Goal: Transaction & Acquisition: Purchase product/service

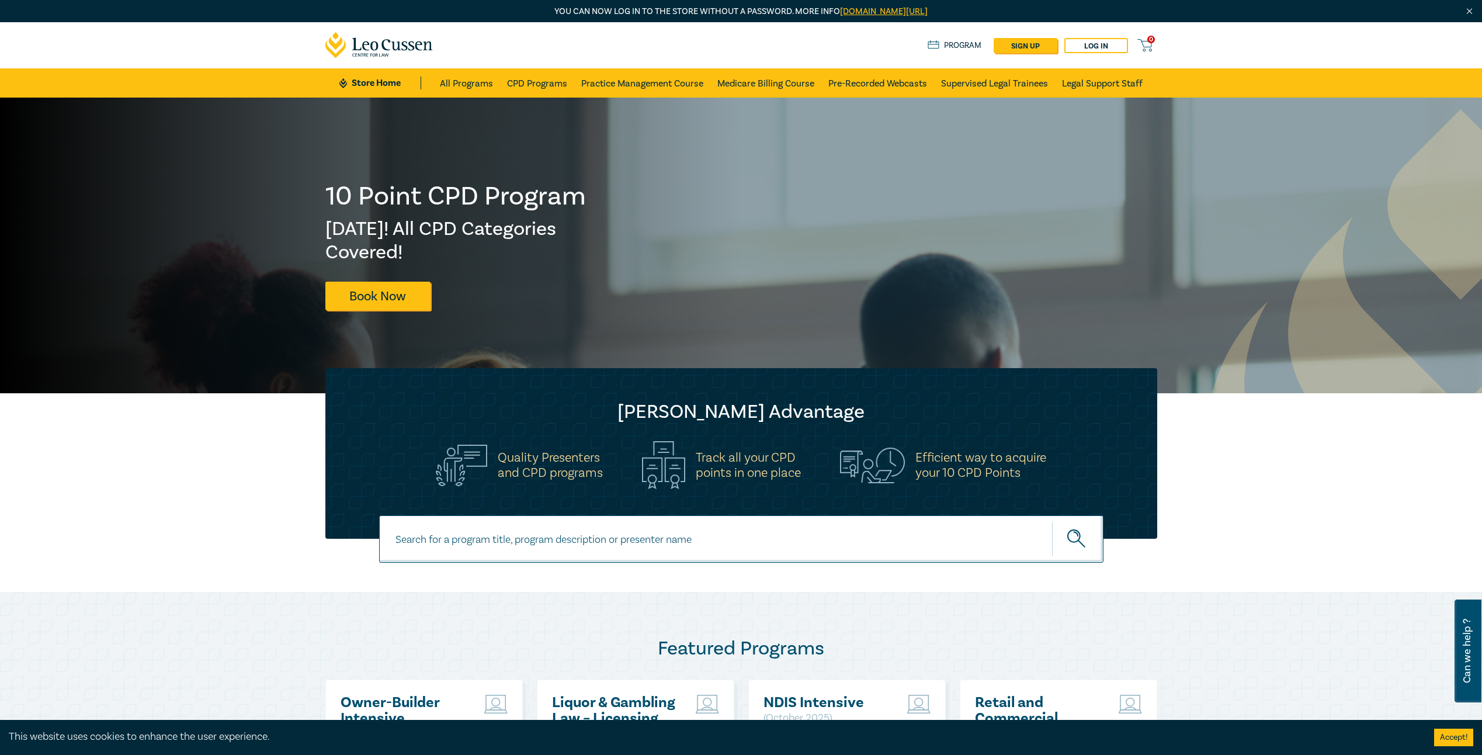
click at [529, 544] on input at bounding box center [741, 538] width 724 height 47
type input "land tax"
click at [1069, 546] on icon "submit" at bounding box center [1077, 539] width 20 height 20
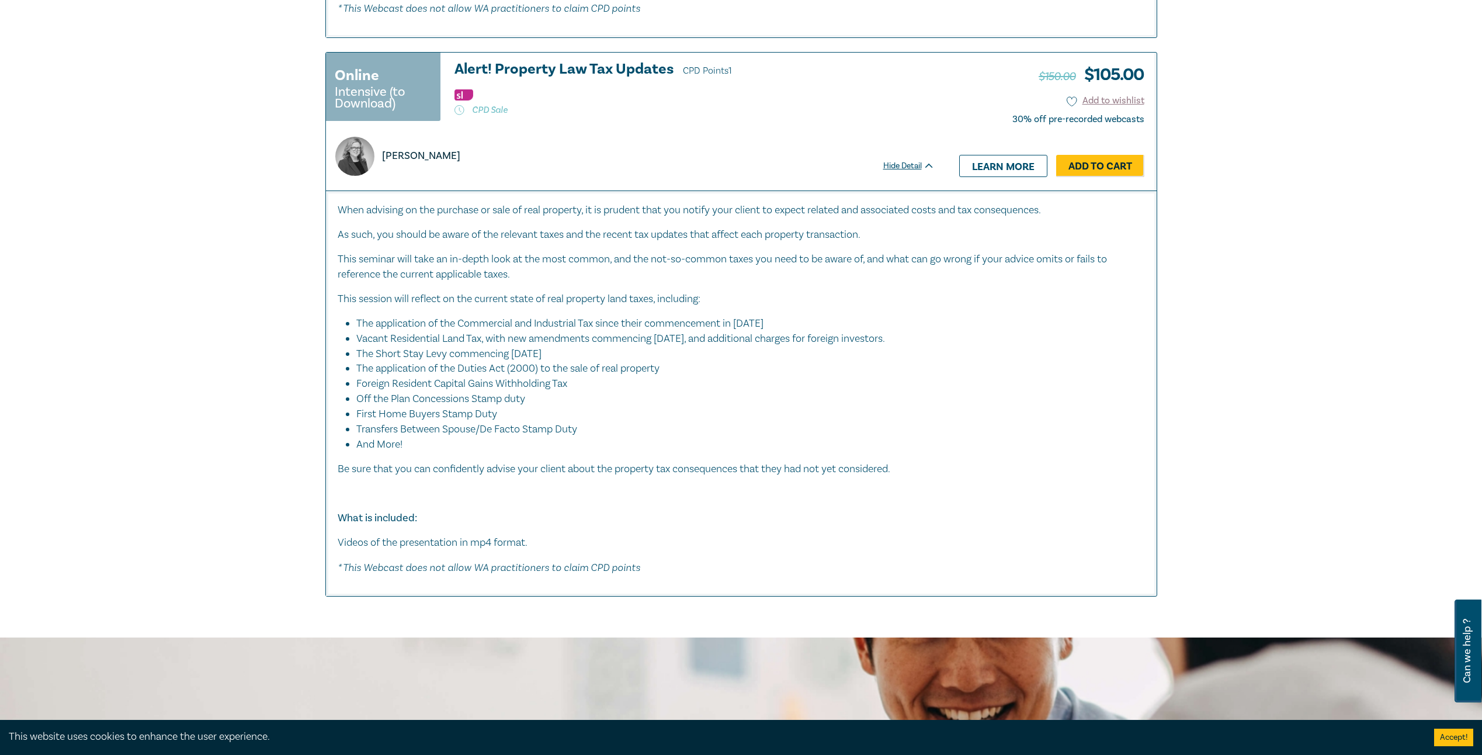
scroll to position [642, 0]
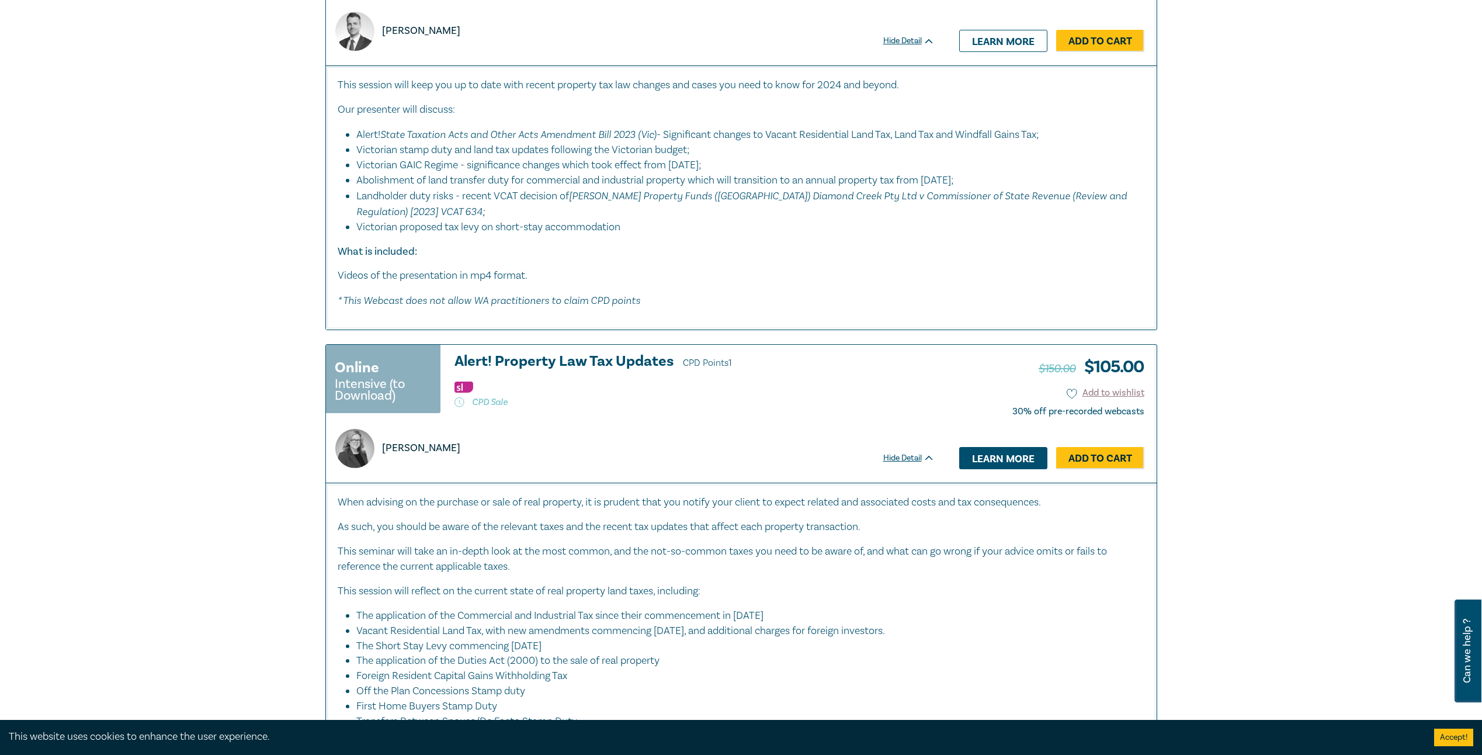
click at [1012, 457] on link "Learn more" at bounding box center [1003, 458] width 88 height 22
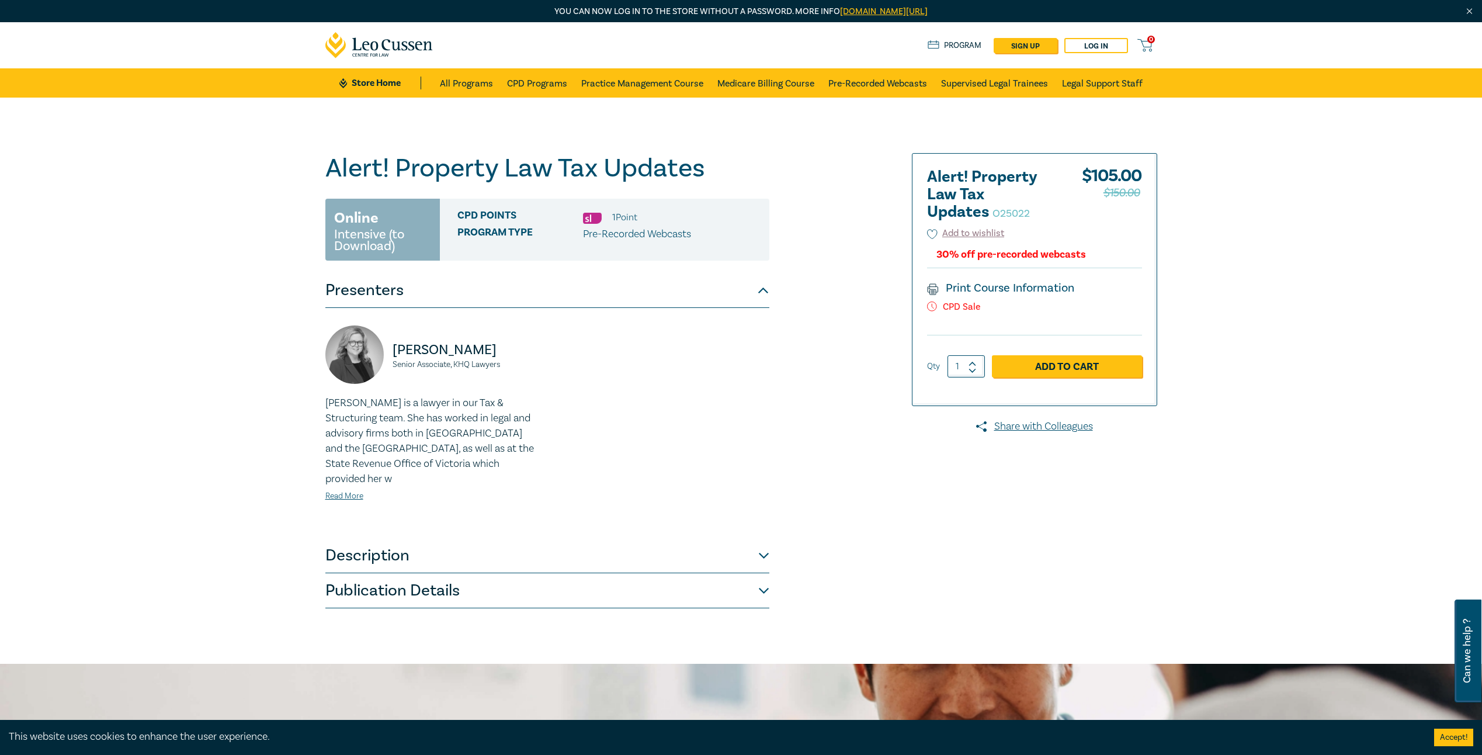
click at [766, 543] on button "Description" at bounding box center [547, 555] width 444 height 35
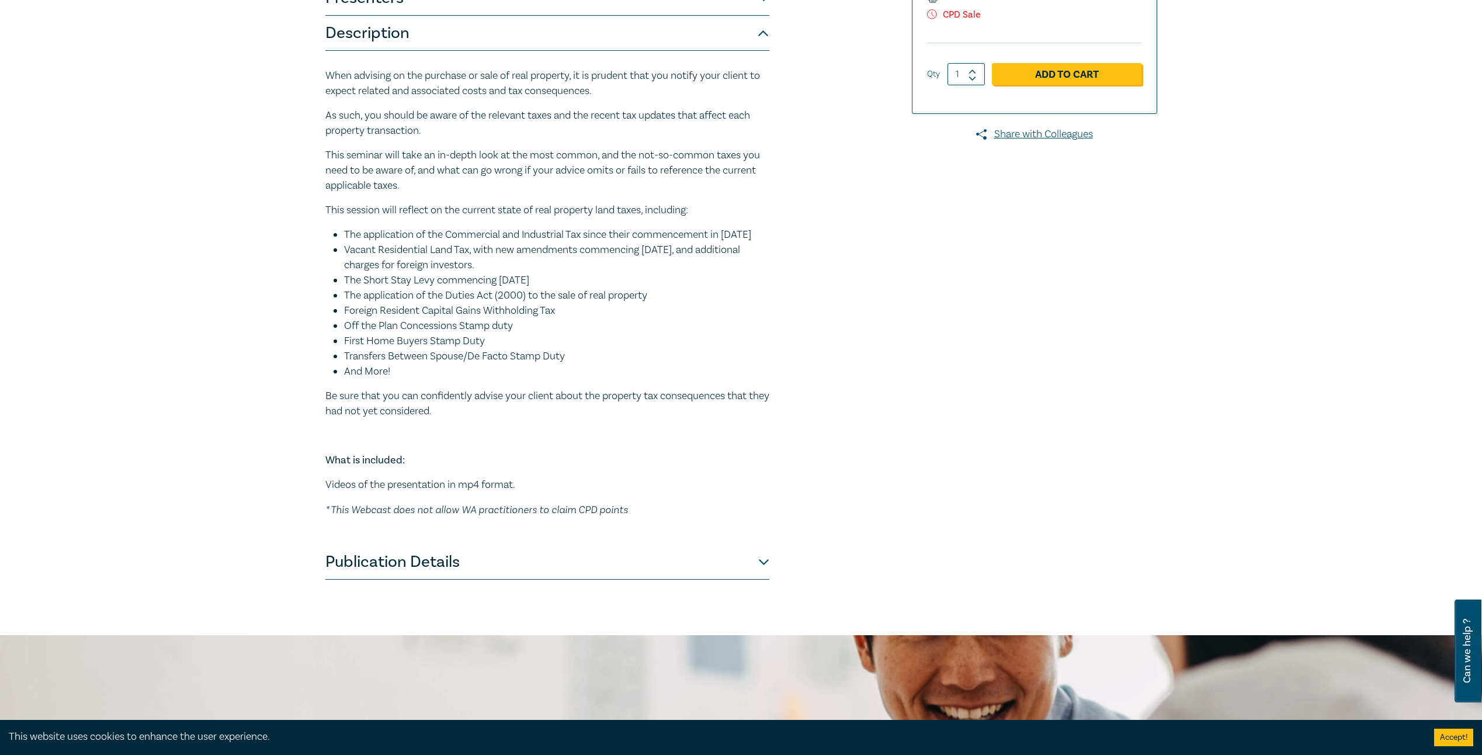
scroll to position [350, 0]
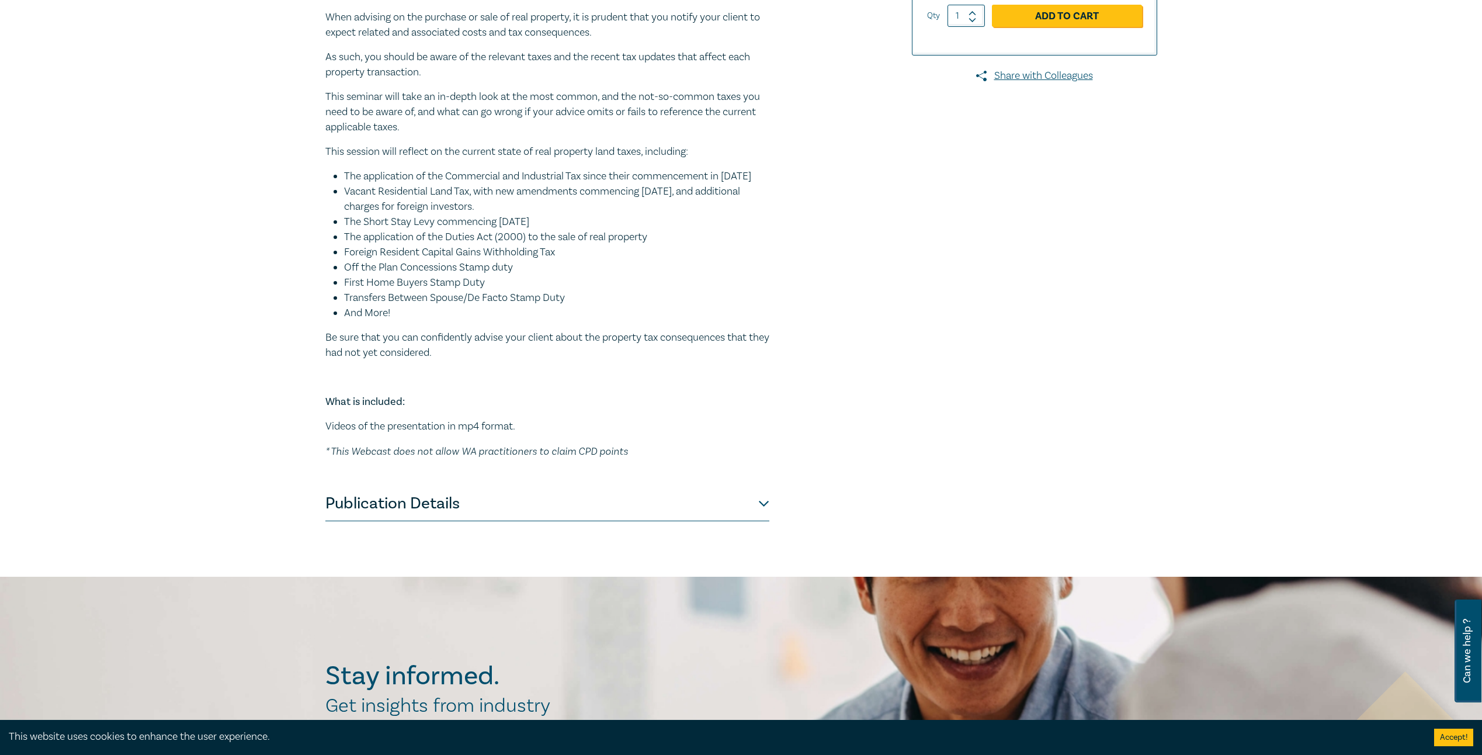
click at [765, 521] on button "Publication Details" at bounding box center [547, 503] width 444 height 35
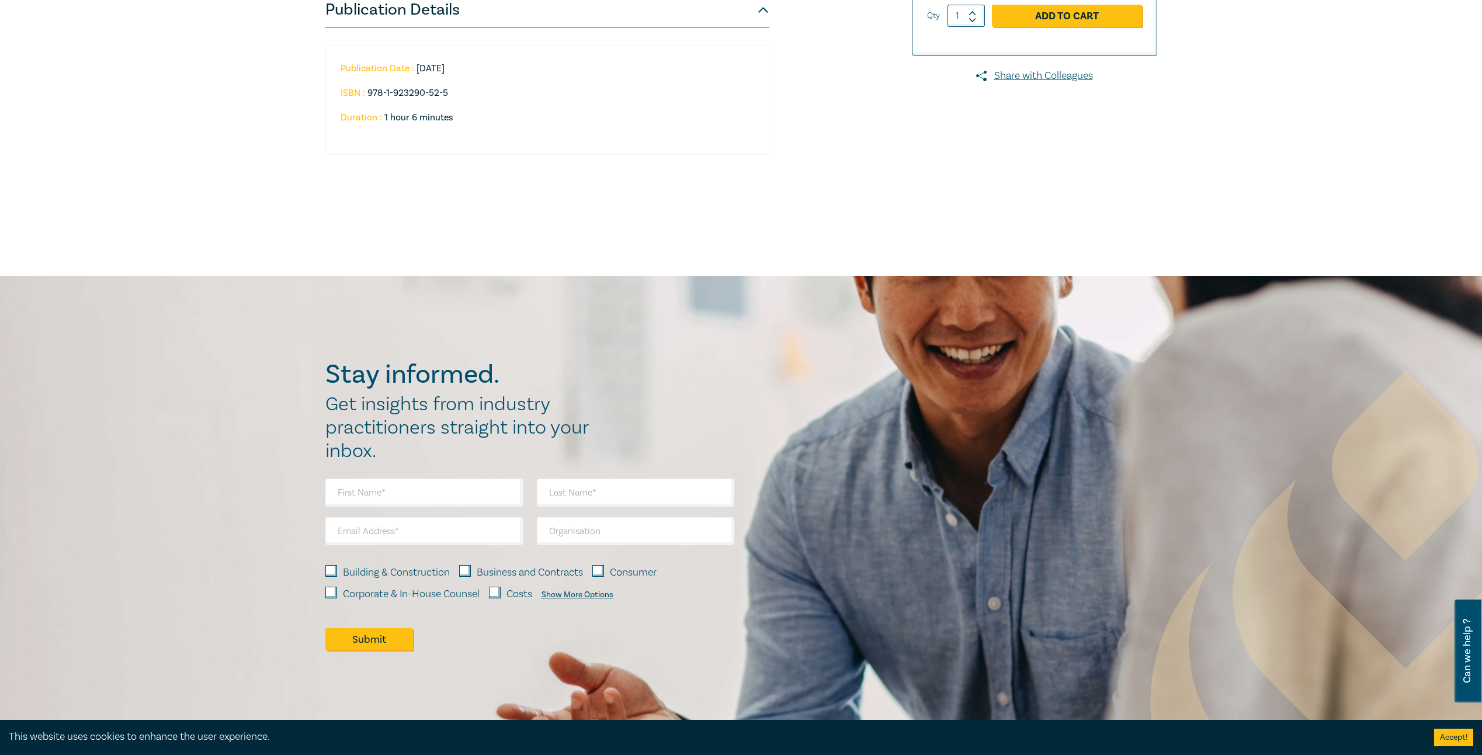
scroll to position [0, 0]
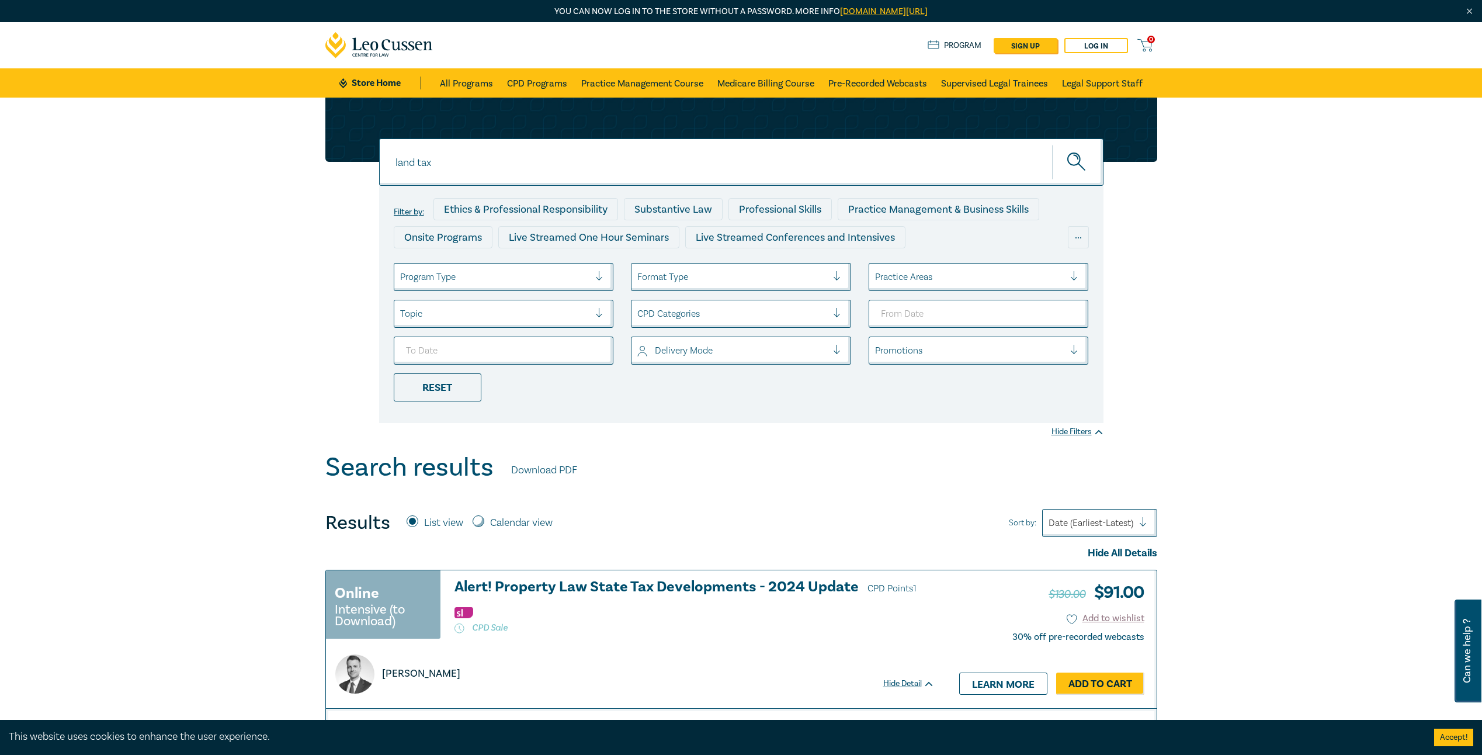
drag, startPoint x: 442, startPoint y: 165, endPoint x: 366, endPoint y: 154, distance: 76.7
click at [366, 154] on div "land tax land tax land tax Filter by: Ethics & Professional Responsibility Subs…" at bounding box center [741, 260] width 846 height 325
type input "crypto"
click at [1052, 144] on button "submit" at bounding box center [1077, 162] width 51 height 36
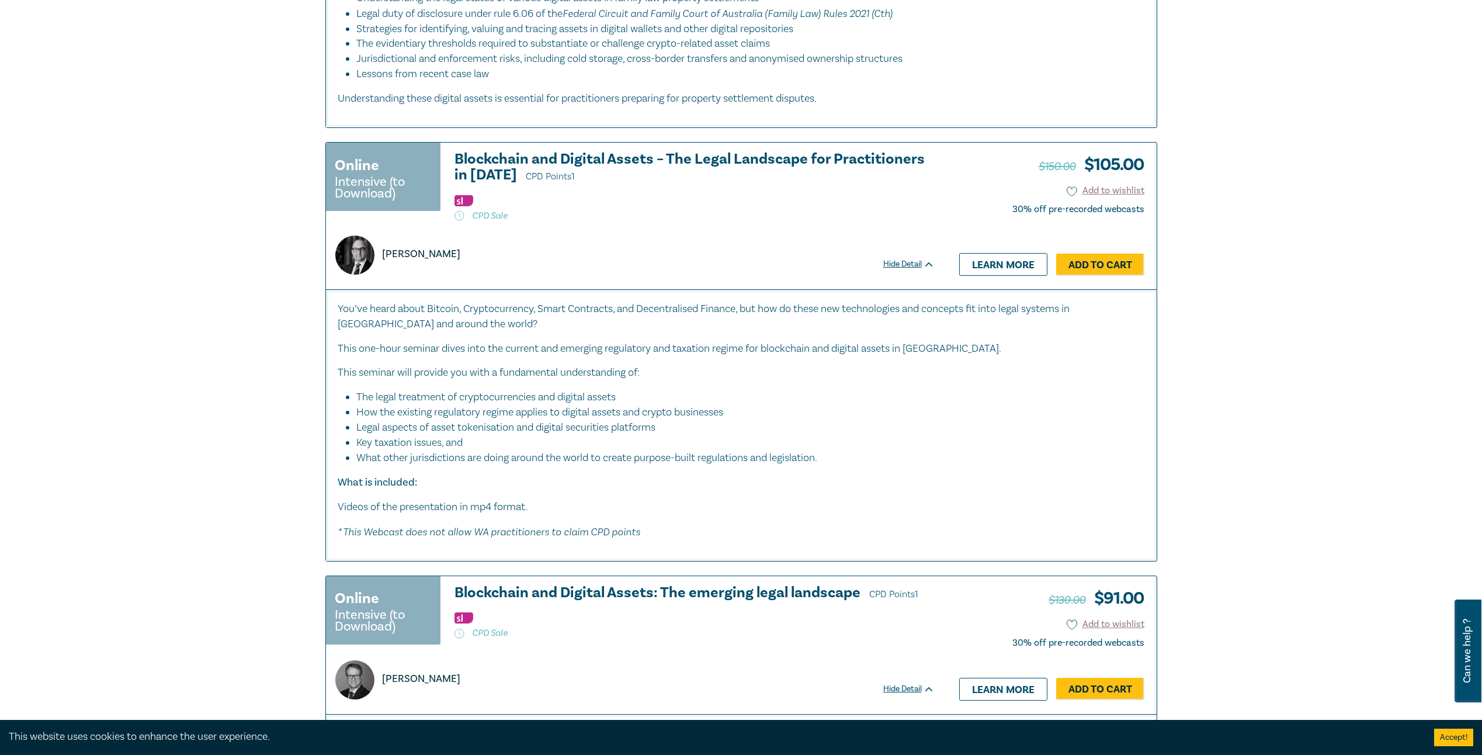
scroll to position [759, 0]
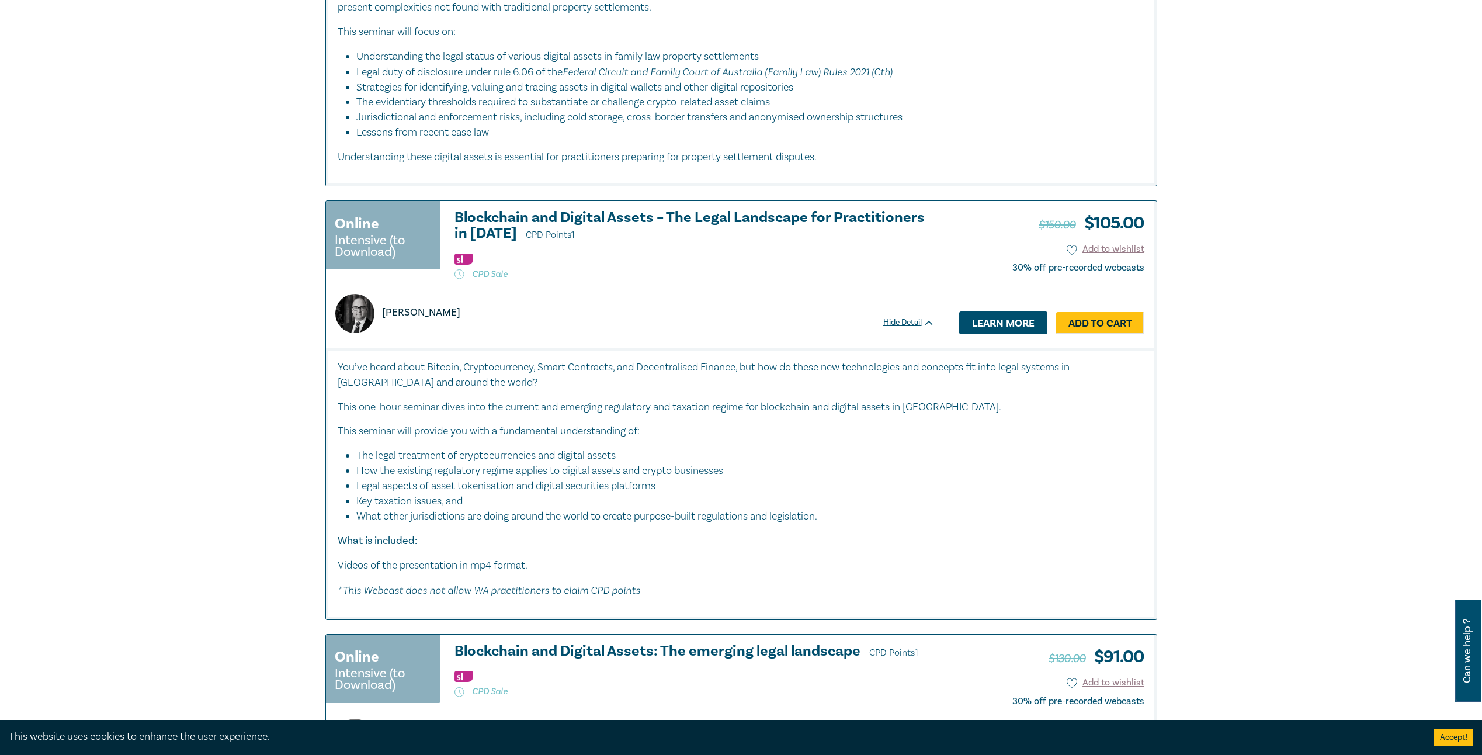
click at [992, 328] on link "Learn more" at bounding box center [1003, 322] width 88 height 22
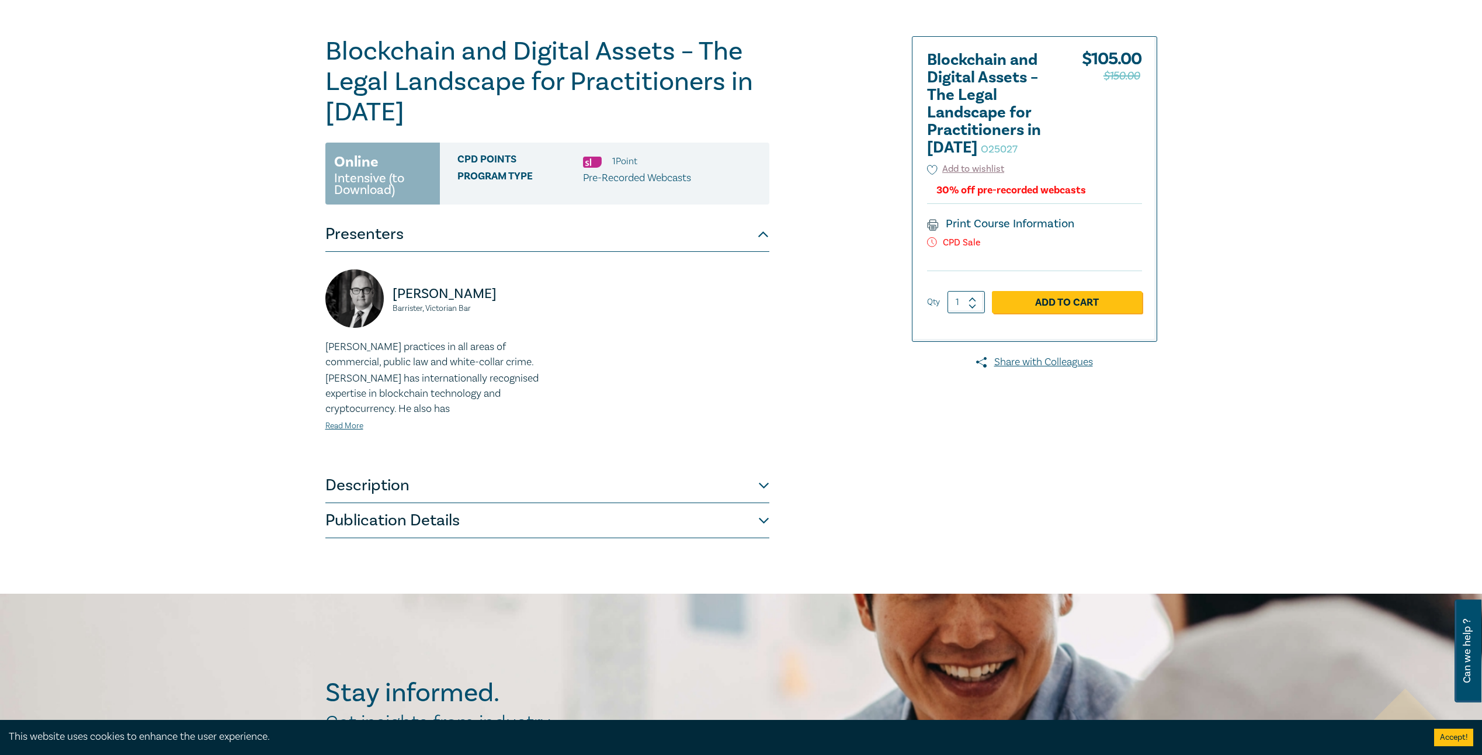
scroll to position [175, 0]
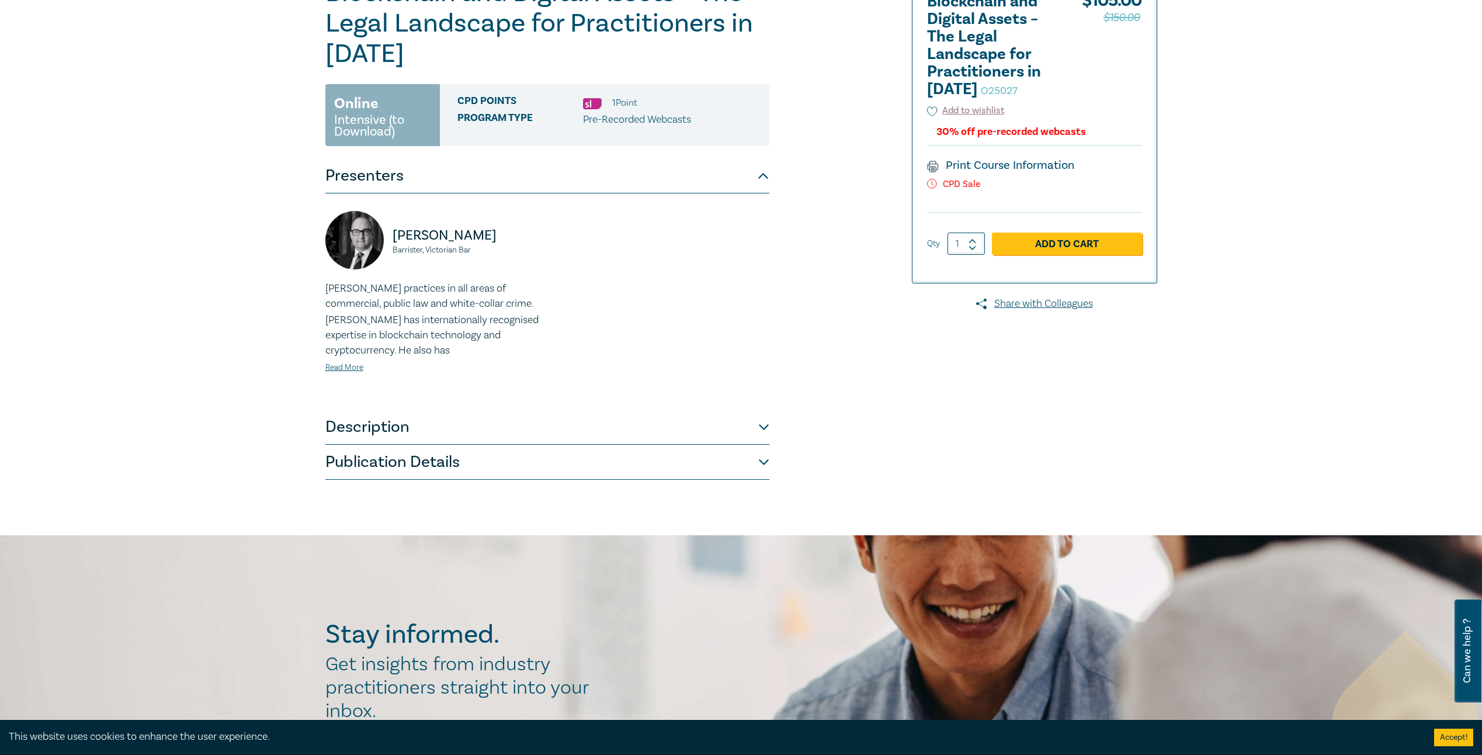
click at [761, 463] on button "Publication Details" at bounding box center [547, 461] width 444 height 35
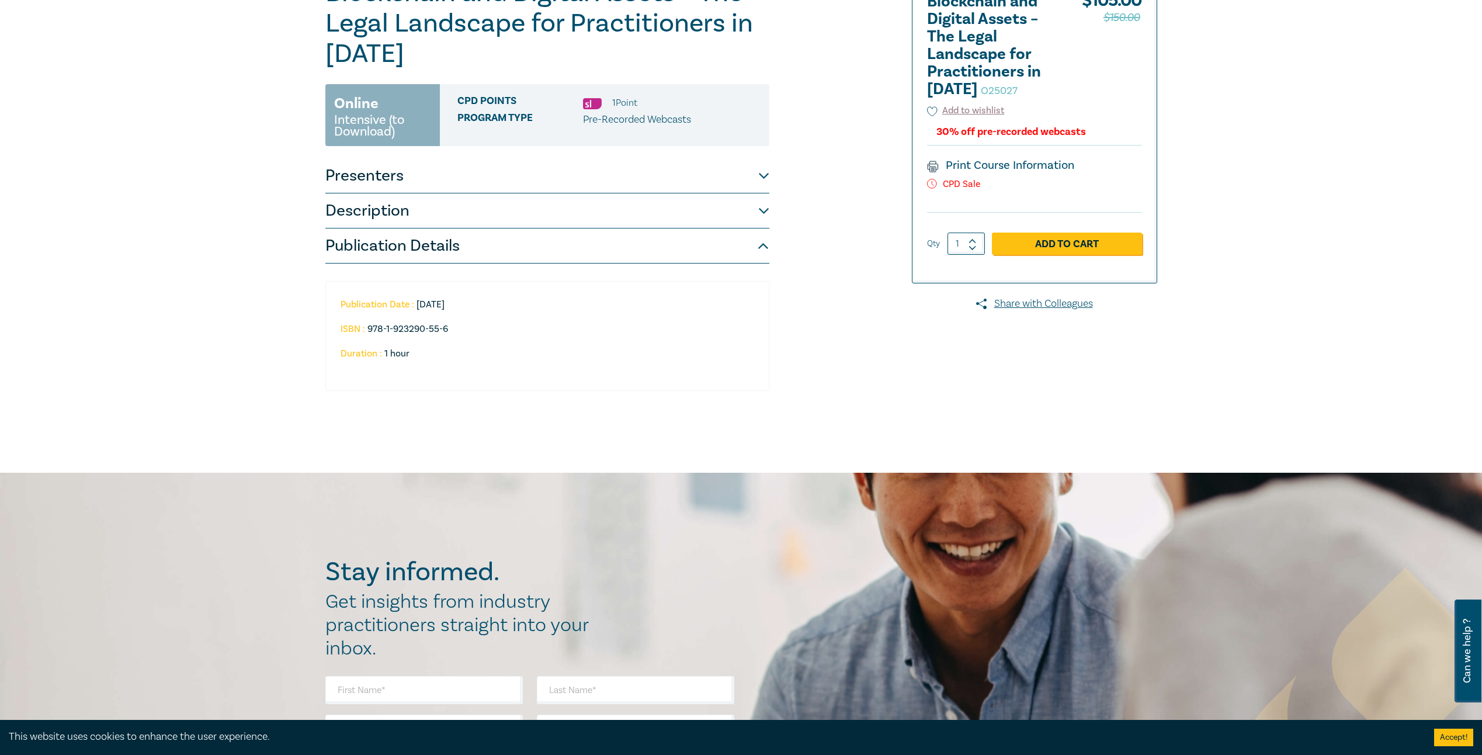
click at [754, 210] on button "Description" at bounding box center [547, 210] width 444 height 35
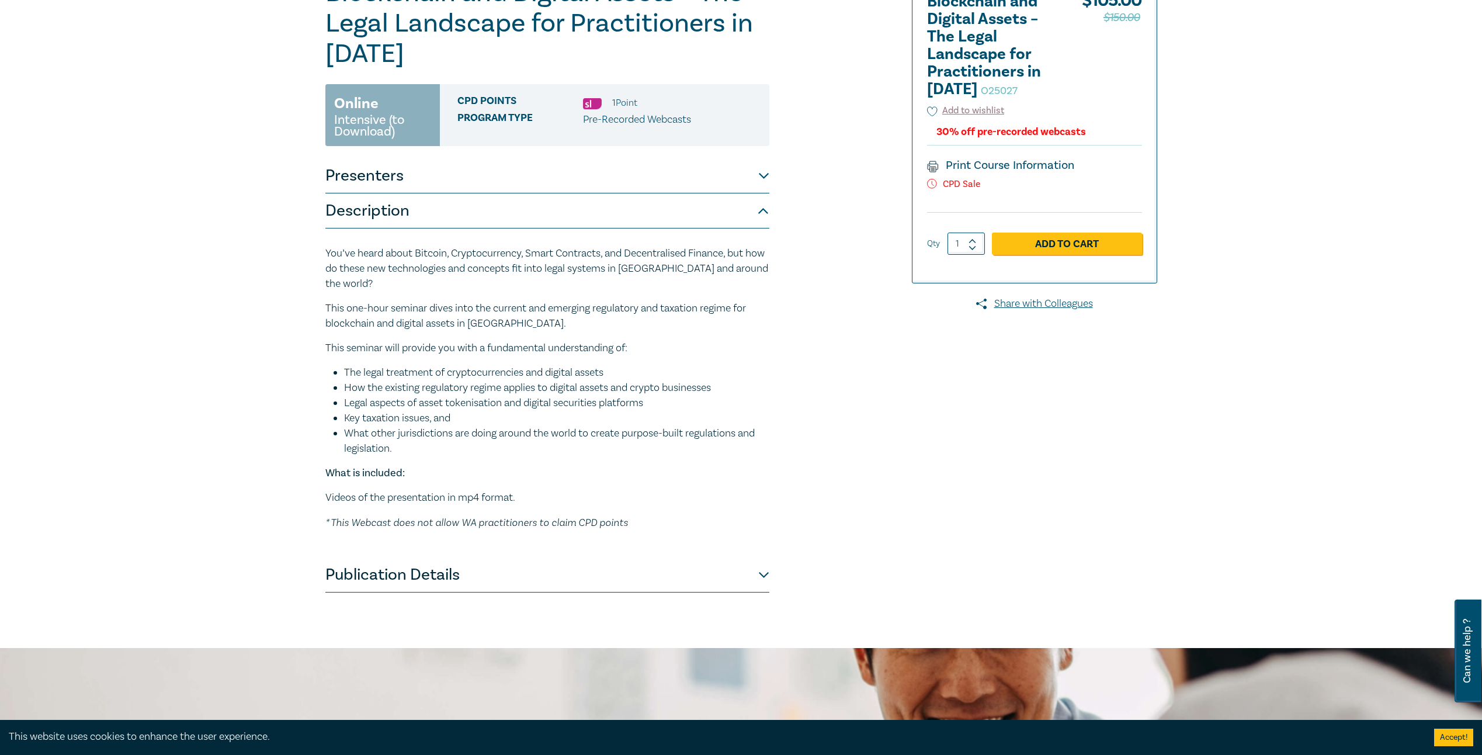
scroll to position [0, 0]
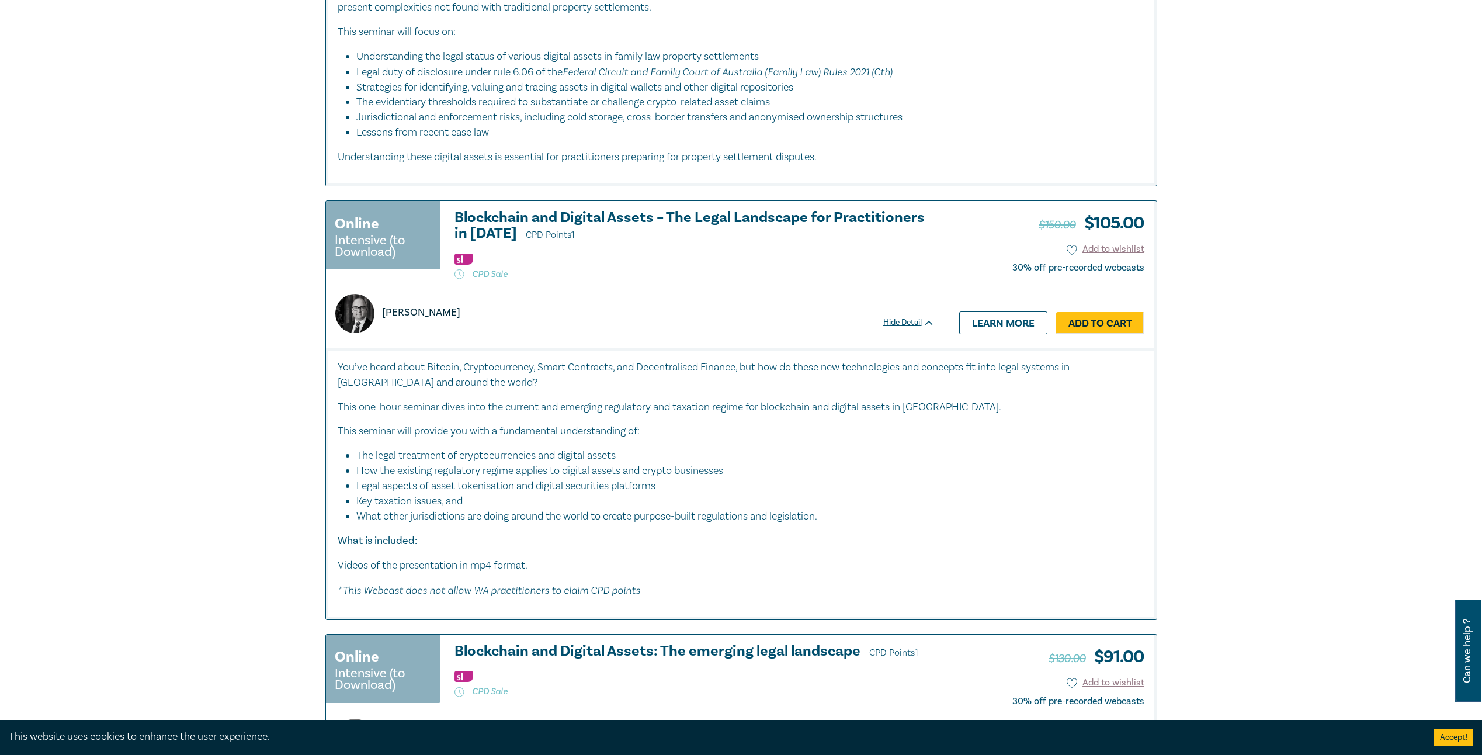
scroll to position [759, 0]
click at [1005, 322] on link "Learn more" at bounding box center [1003, 322] width 88 height 22
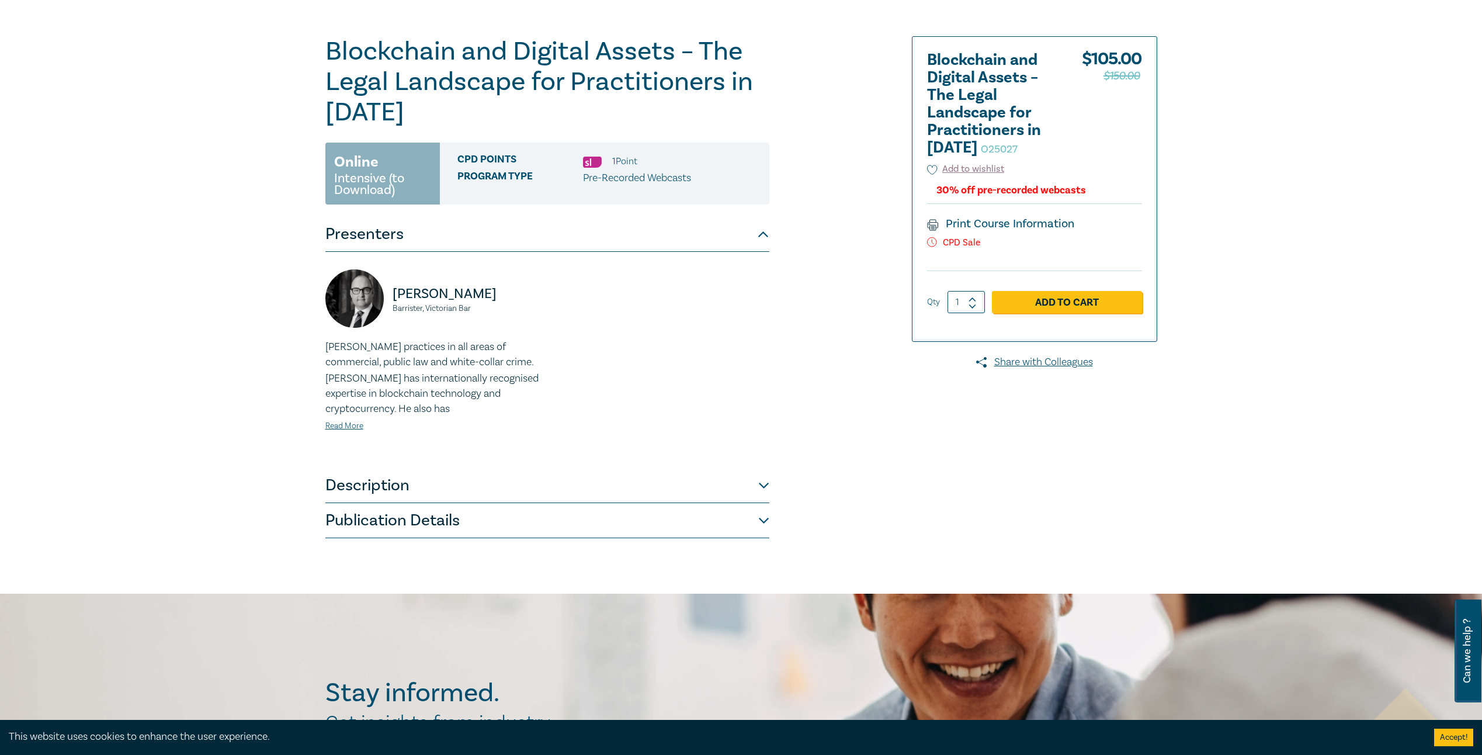
scroll to position [175, 0]
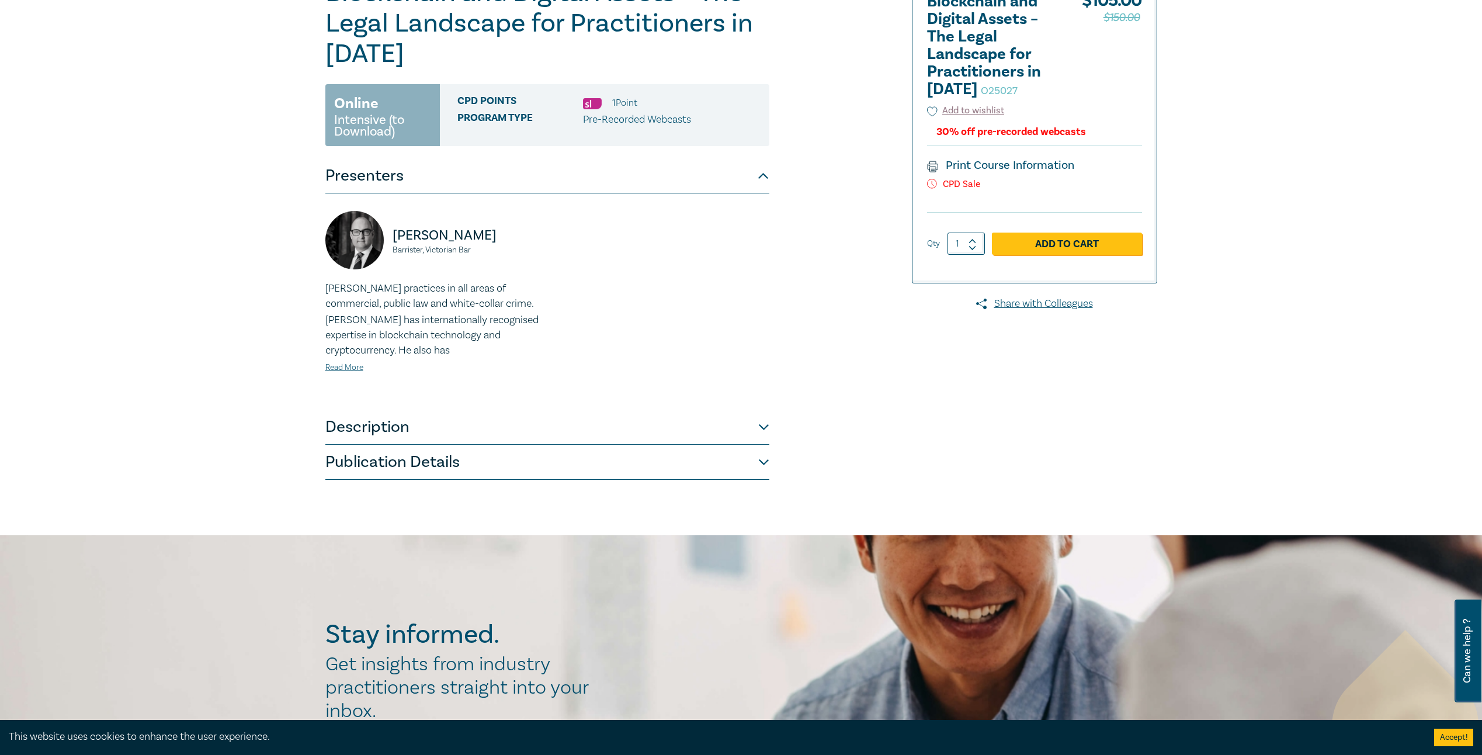
click at [764, 471] on button "Publication Details" at bounding box center [547, 461] width 444 height 35
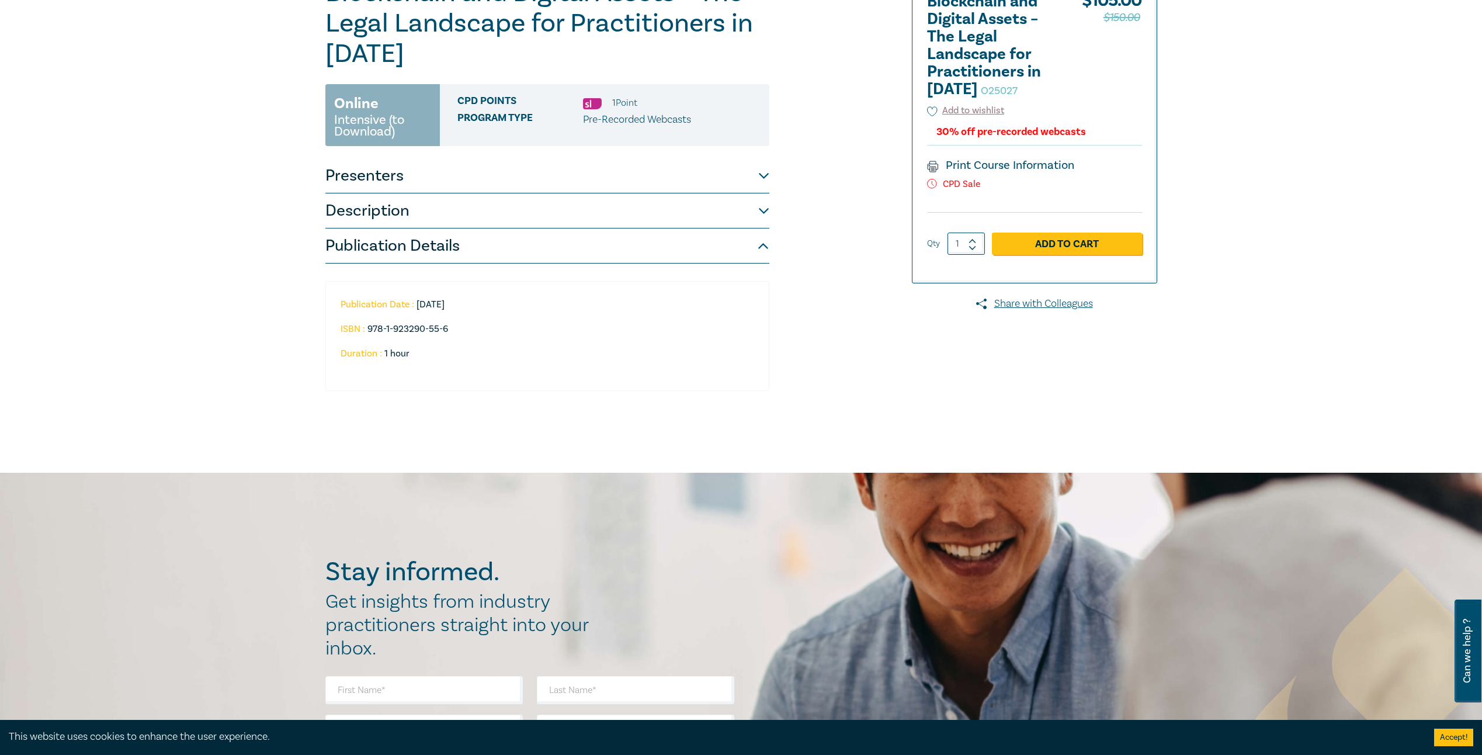
scroll to position [0, 0]
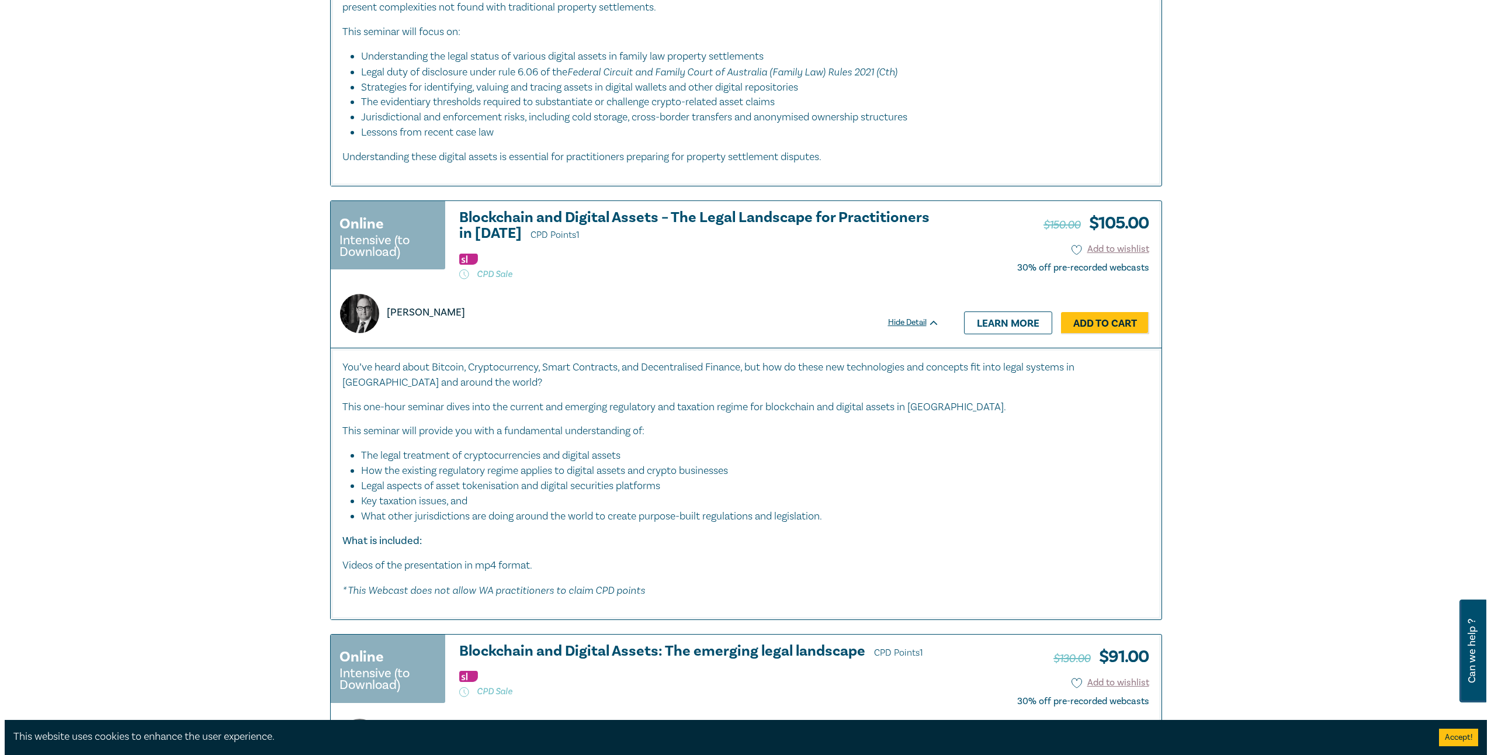
scroll to position [467, 0]
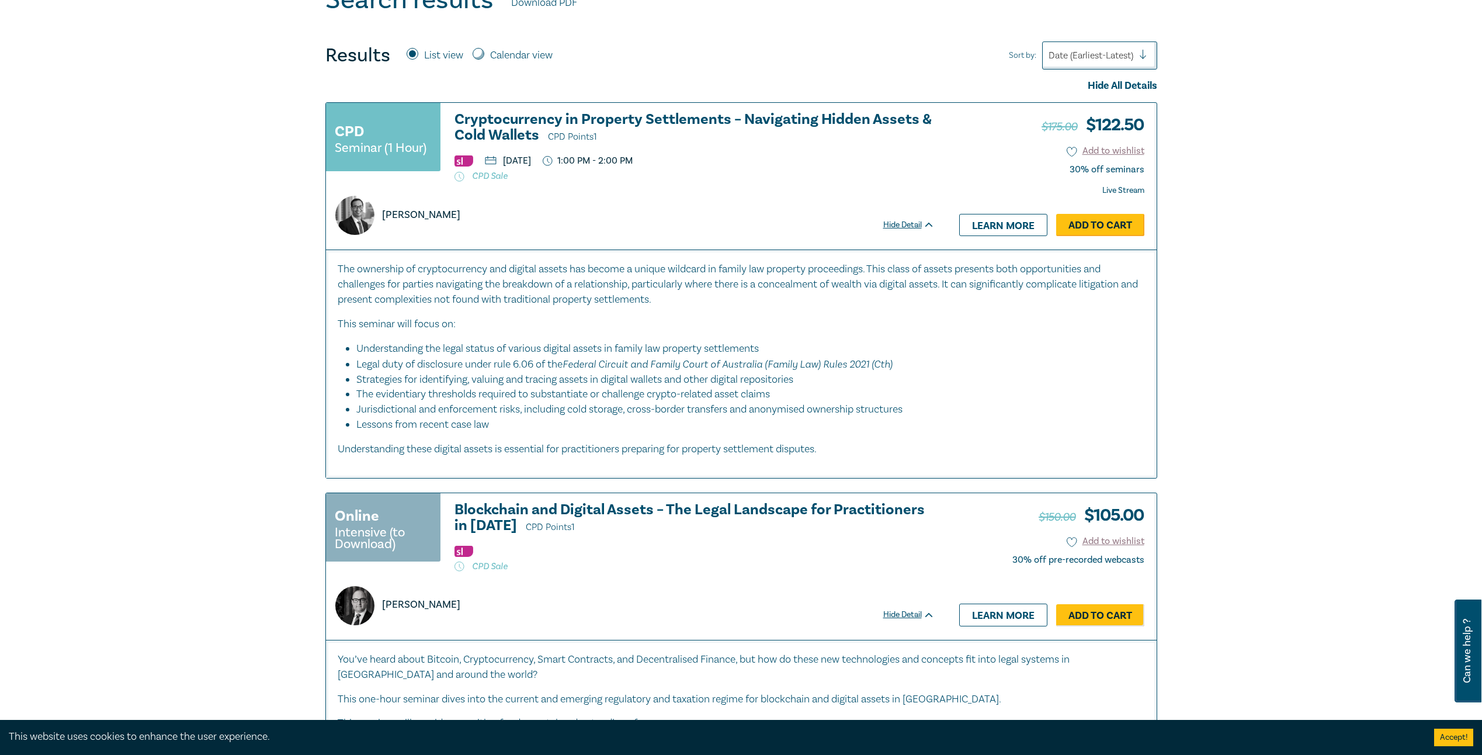
click at [1122, 229] on link "Add to Cart" at bounding box center [1100, 225] width 88 height 22
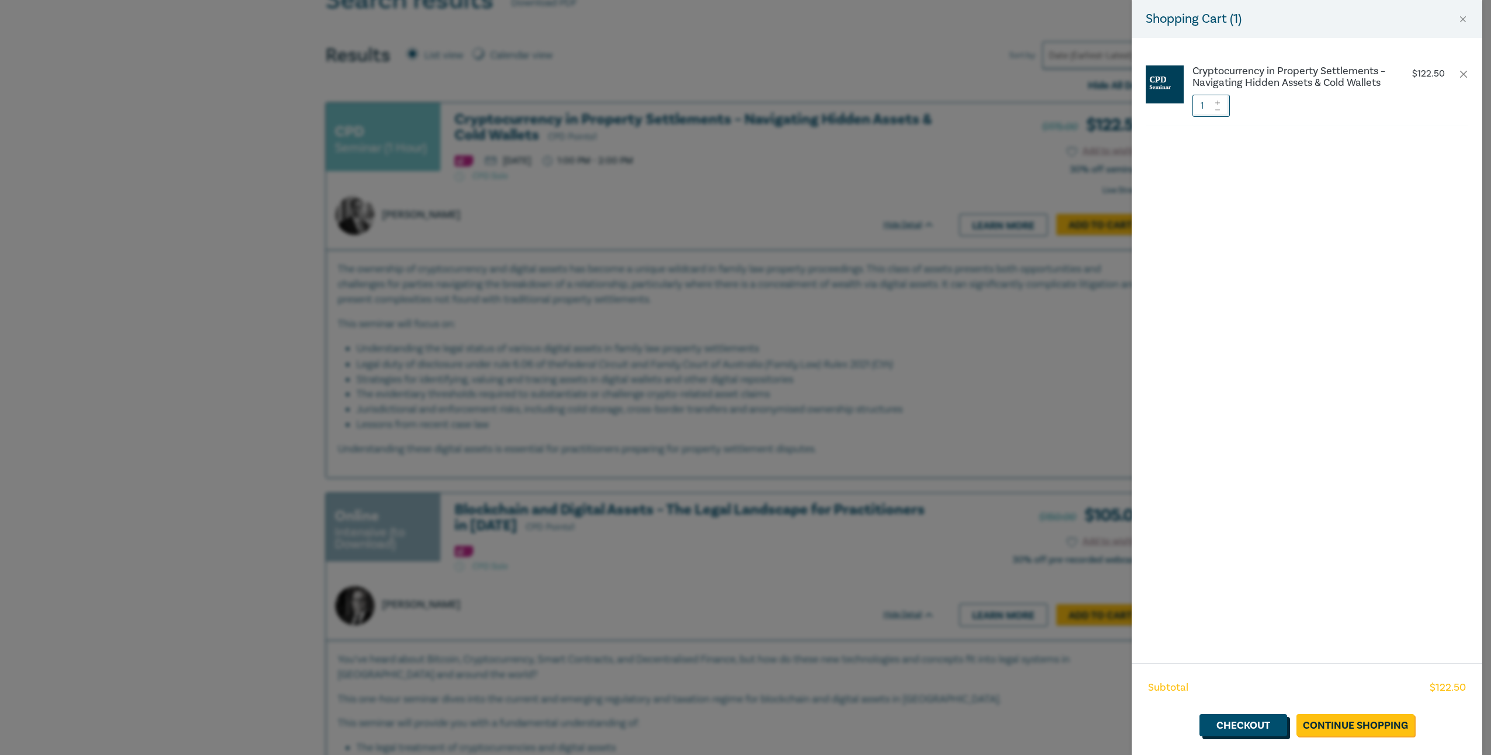
click at [1251, 730] on link "Checkout" at bounding box center [1243, 725] width 88 height 22
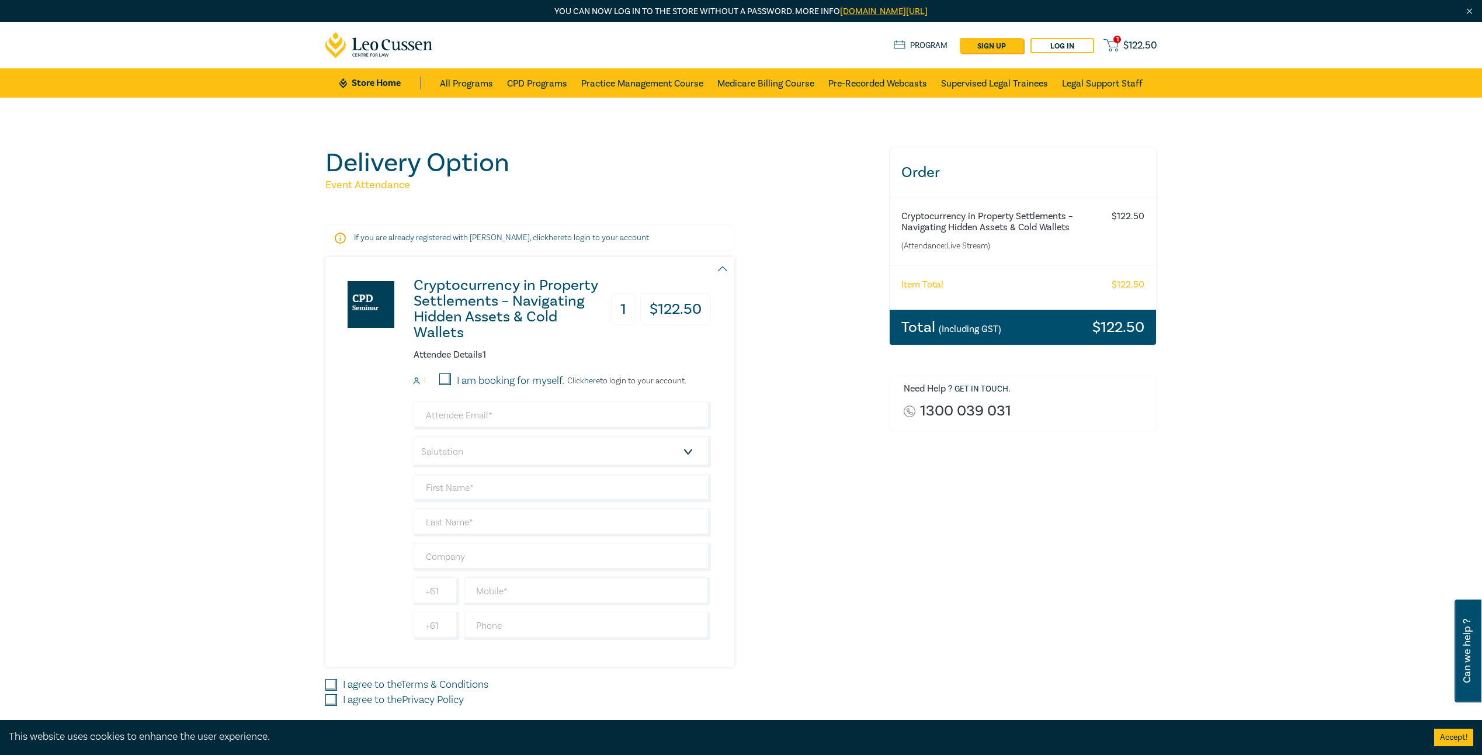
click at [444, 380] on input "I am booking for myself." at bounding box center [445, 379] width 12 height 12
checkbox input "true"
click at [457, 419] on input "email" at bounding box center [562, 415] width 297 height 28
type input "anthony.muir@muirlegal.com.au"
type input "[PERSON_NAME]"
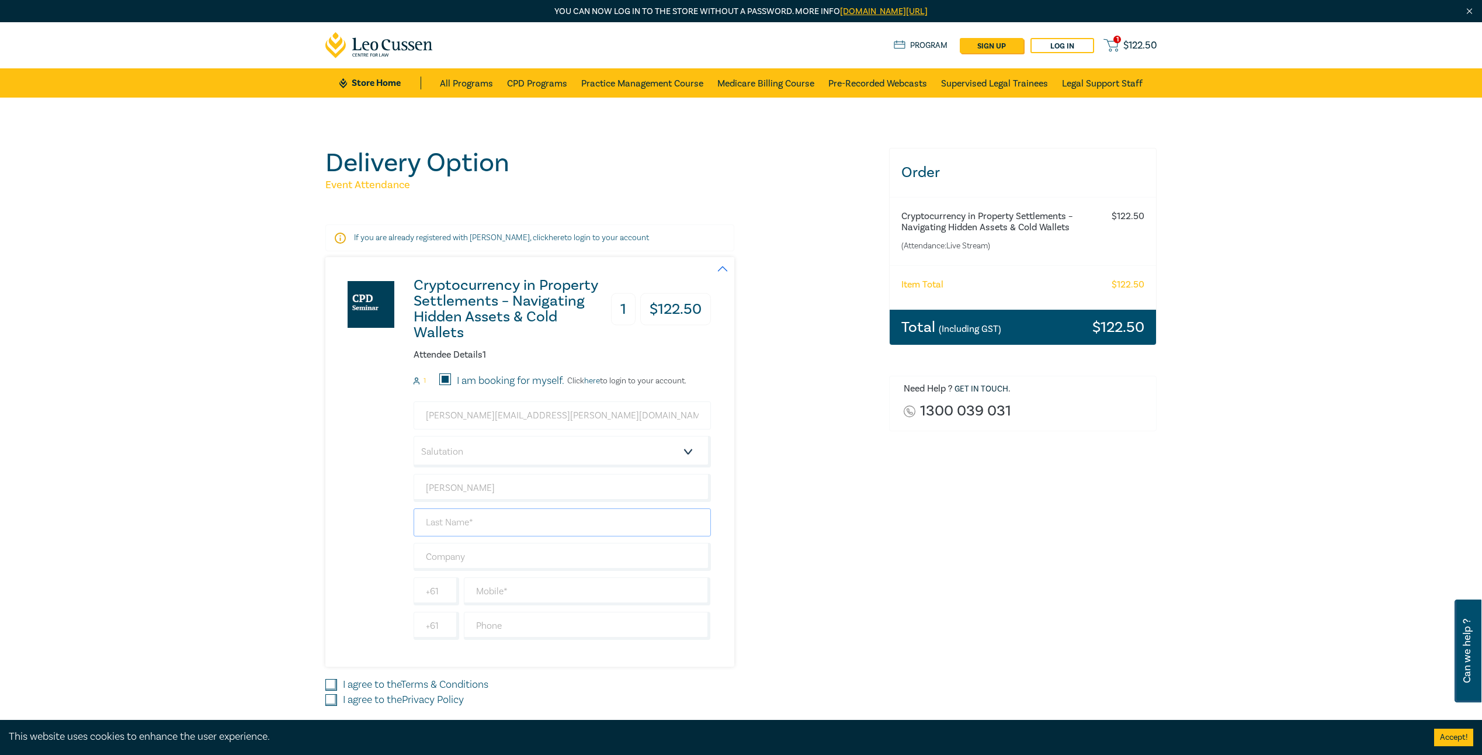
type input "[PERSON_NAME]"
type input "[PERSON_NAME] Legal"
click at [475, 589] on input "text" at bounding box center [587, 591] width 247 height 28
type input "0432 575 177"
click at [329, 686] on input "I agree to the Terms & Conditions" at bounding box center [331, 685] width 12 height 12
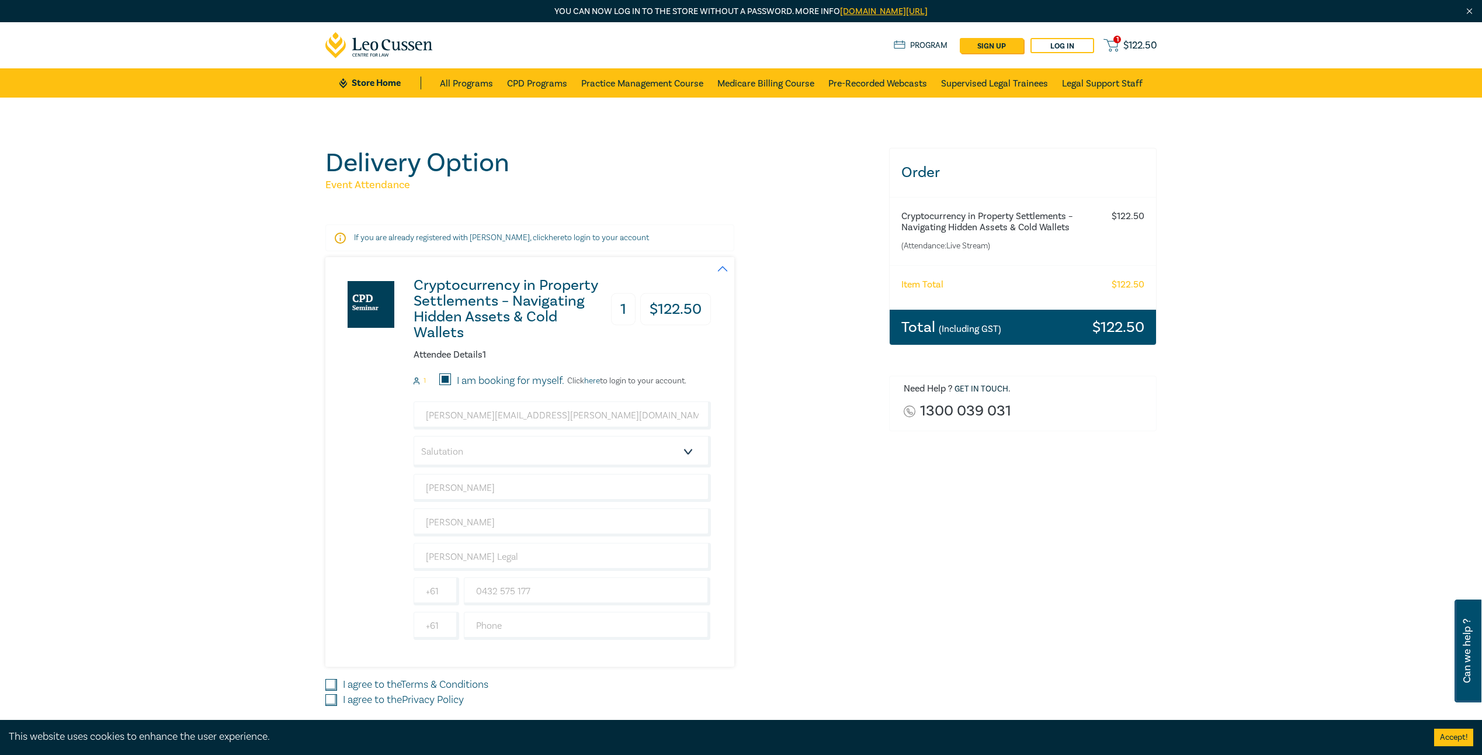
checkbox input "true"
click at [328, 698] on input "I agree to the Privacy Policy" at bounding box center [331, 700] width 12 height 12
checkbox input "true"
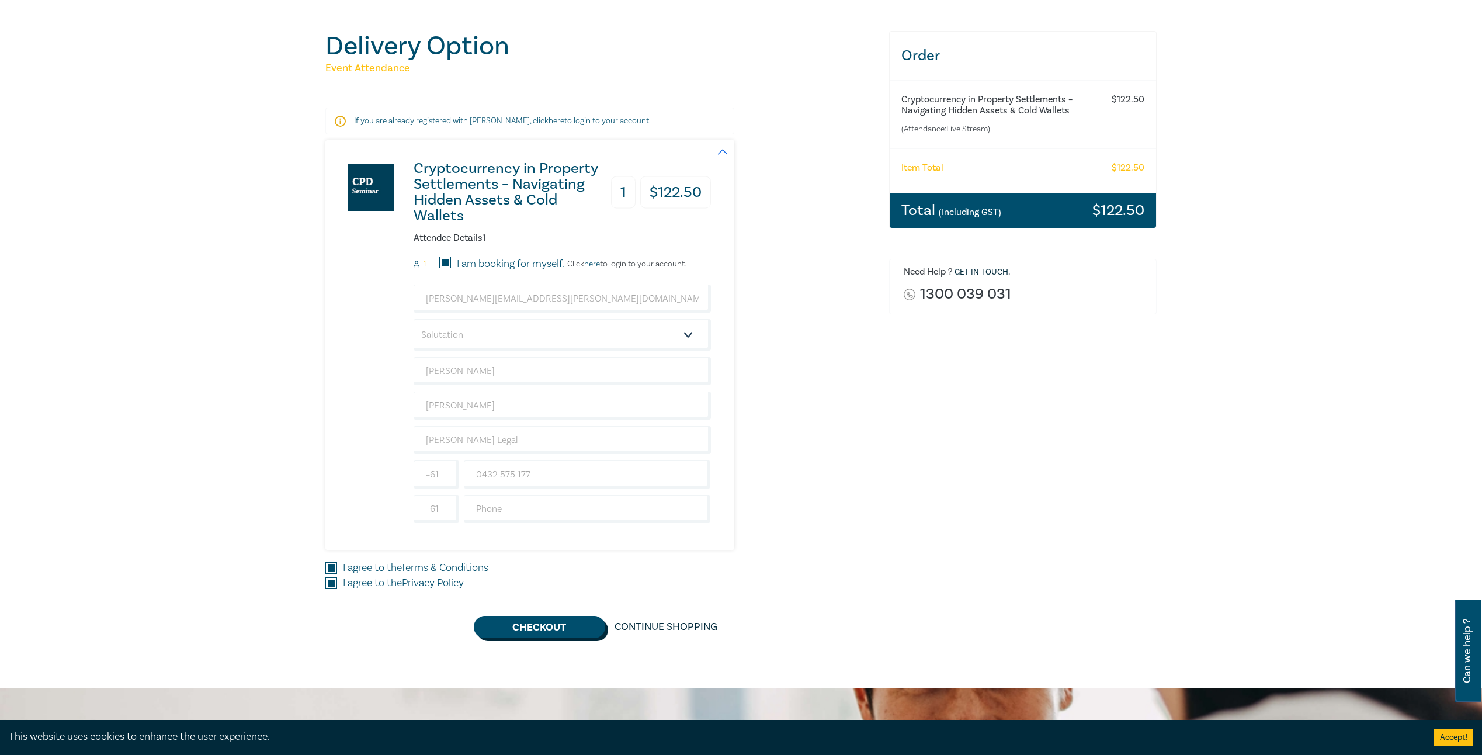
click at [579, 620] on button "Checkout" at bounding box center [539, 627] width 131 height 22
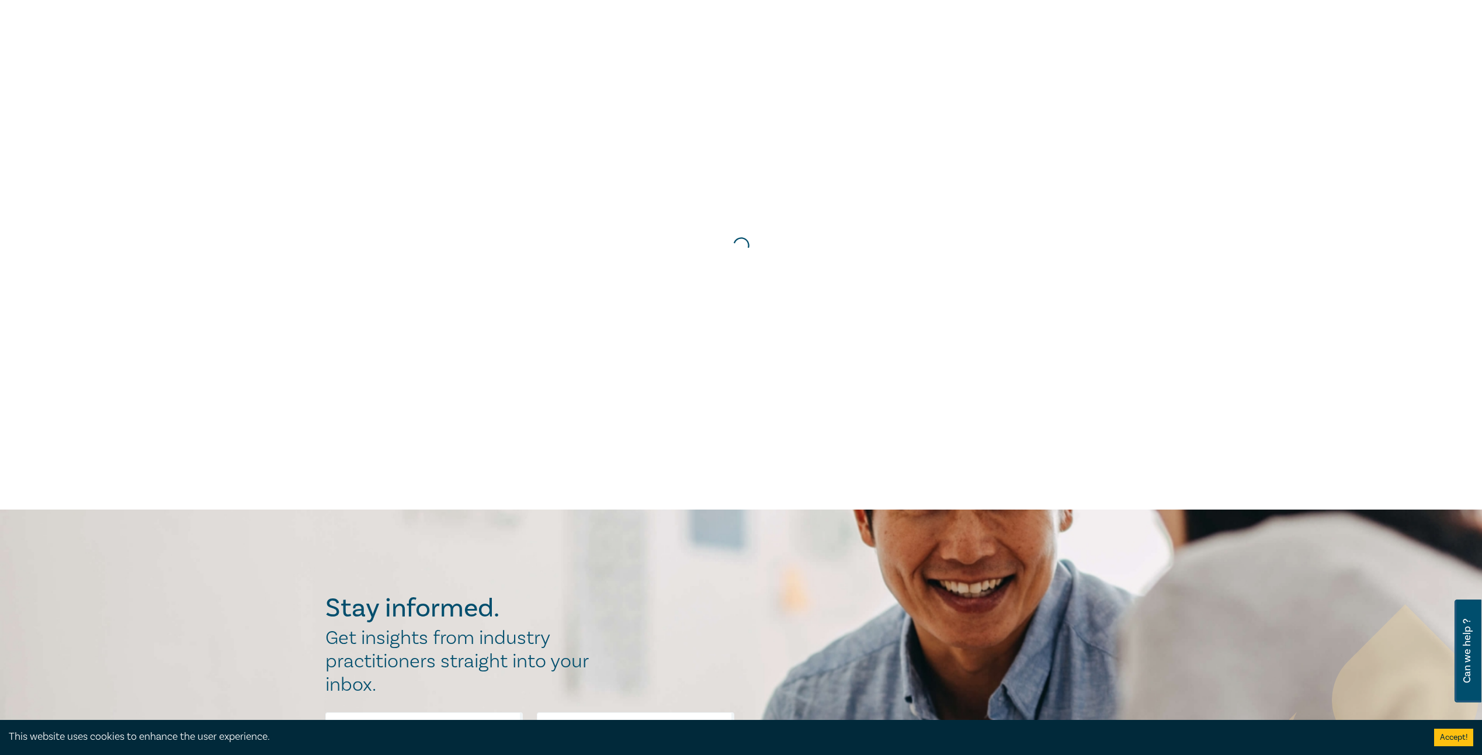
scroll to position [0, 0]
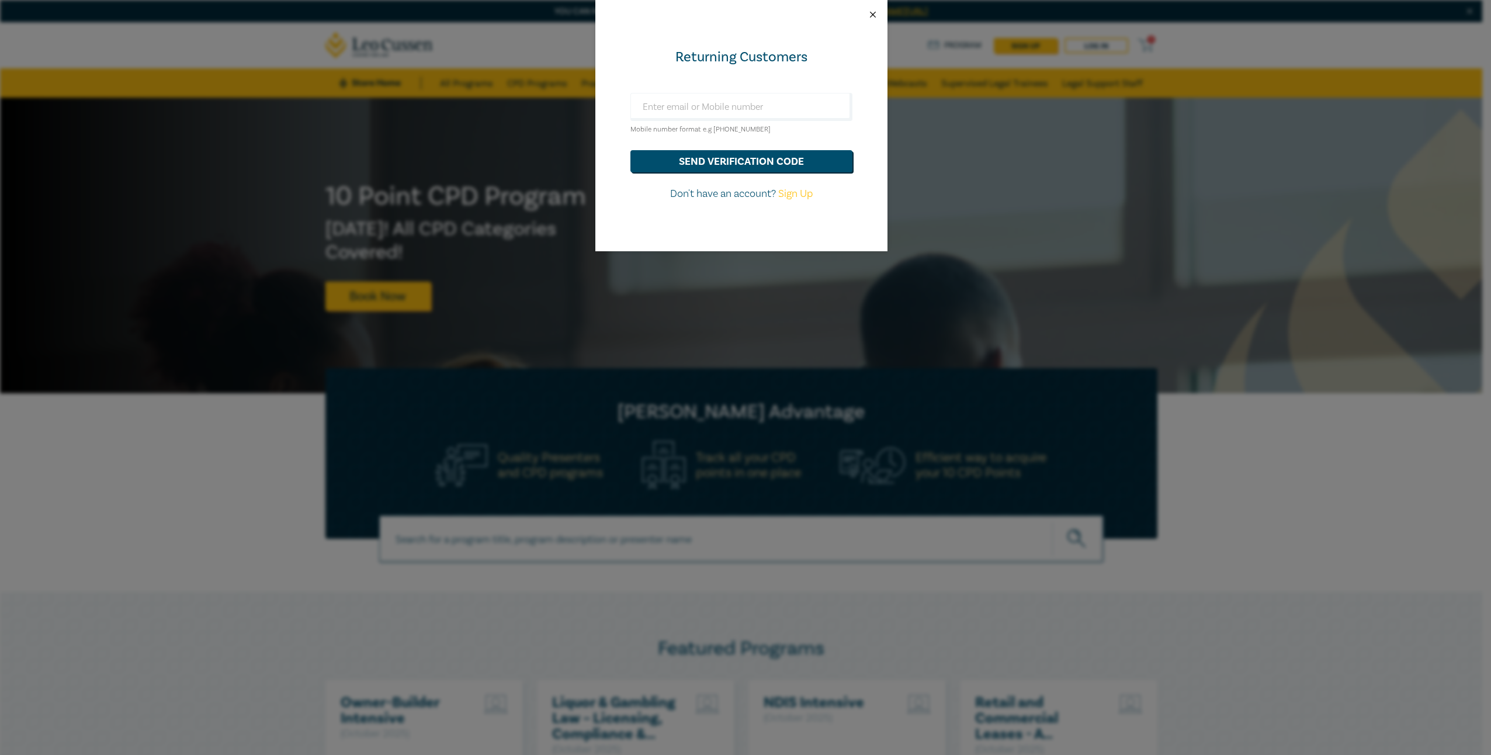
click at [870, 14] on button "Close" at bounding box center [872, 14] width 11 height 11
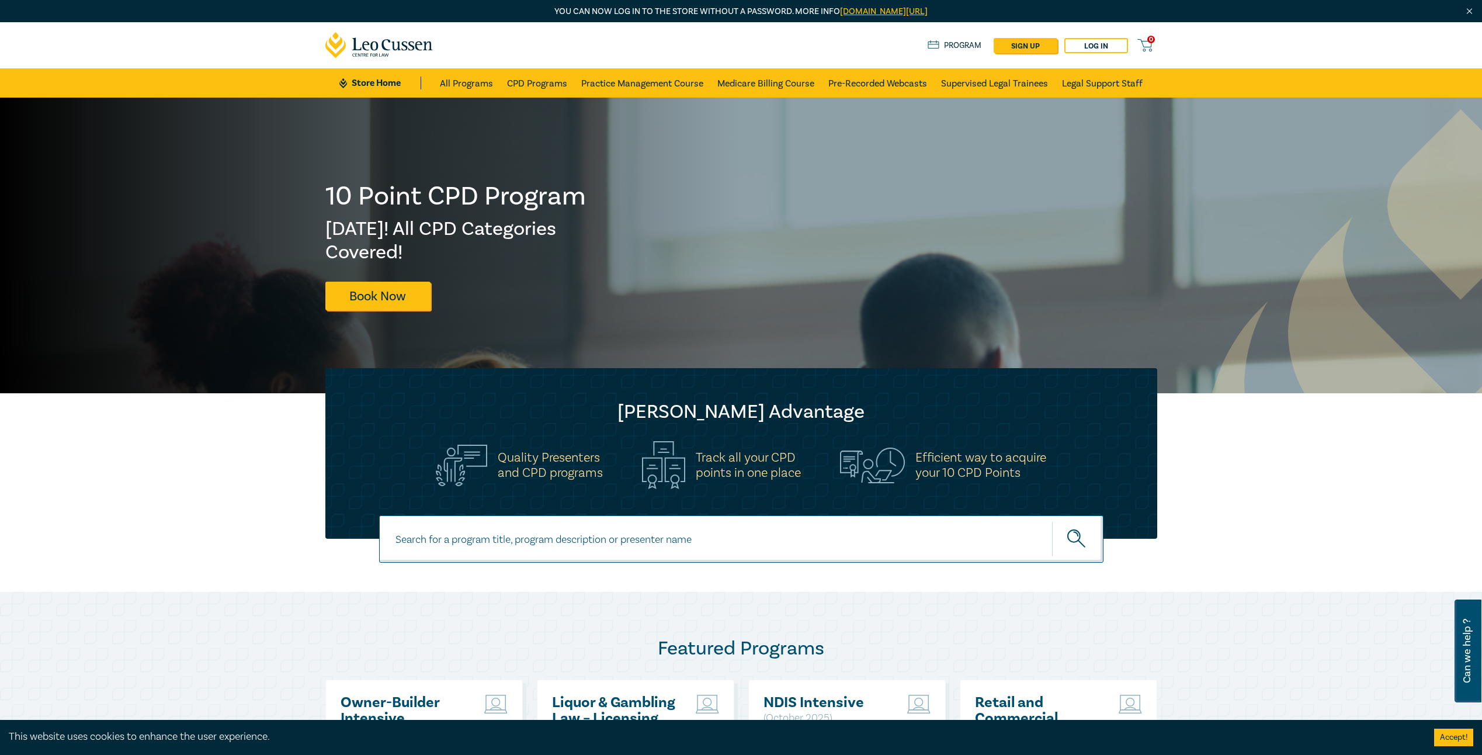
scroll to position [350, 0]
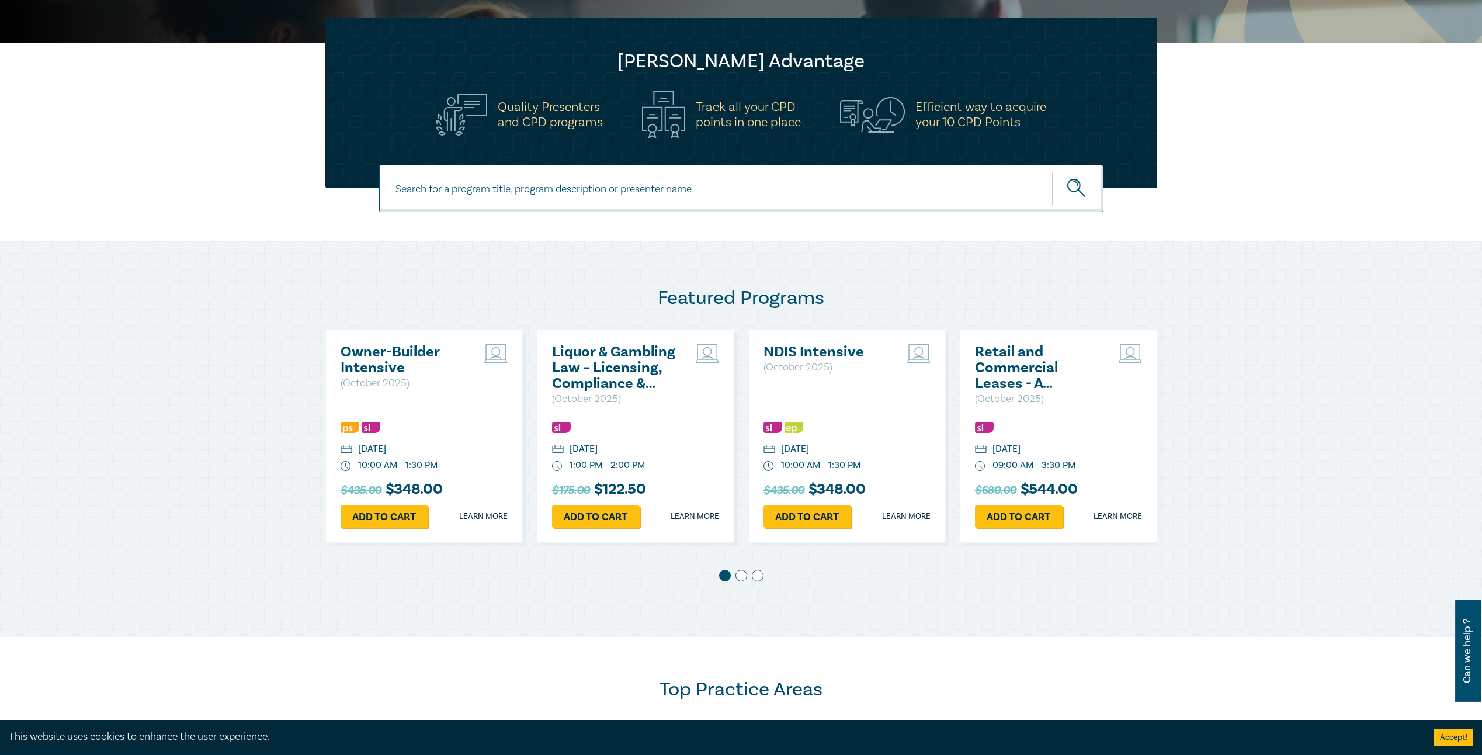
click at [633, 186] on input at bounding box center [741, 188] width 724 height 47
